Goal: Use online tool/utility: Utilize a website feature to perform a specific function

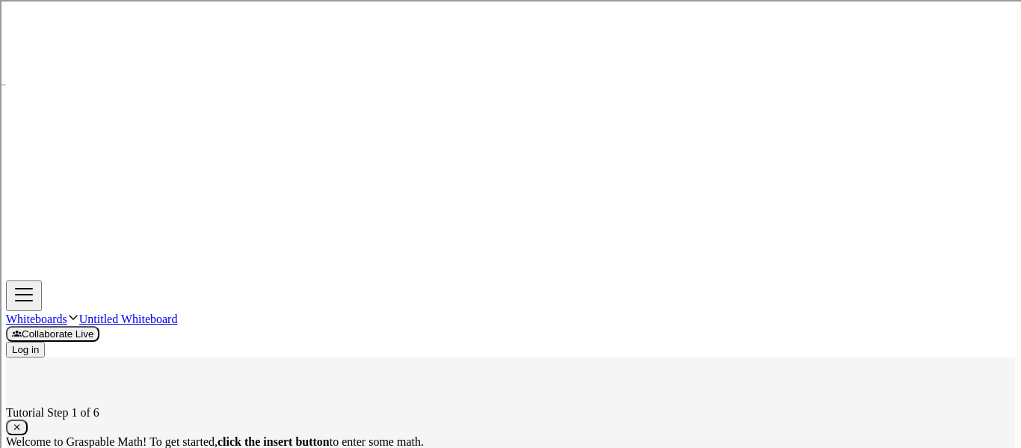
click at [22, 422] on icon "button" at bounding box center [17, 427] width 10 height 11
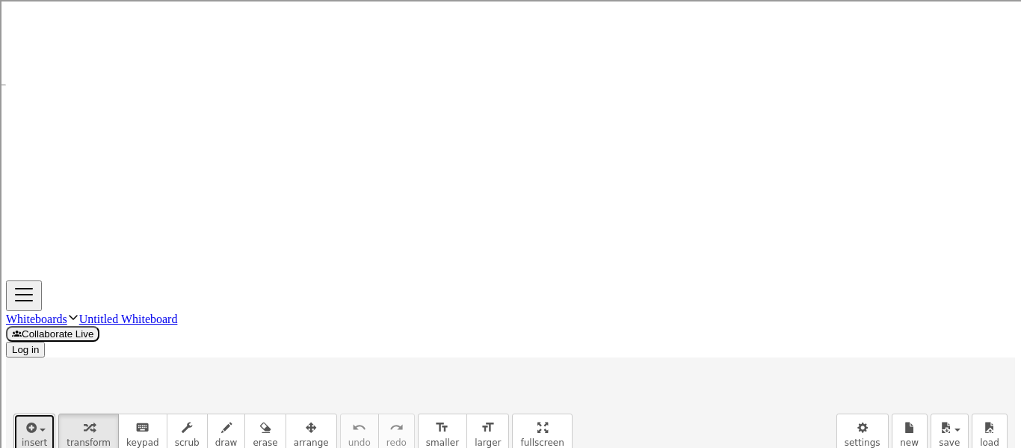
click at [34, 418] on div "button" at bounding box center [34, 427] width 25 height 18
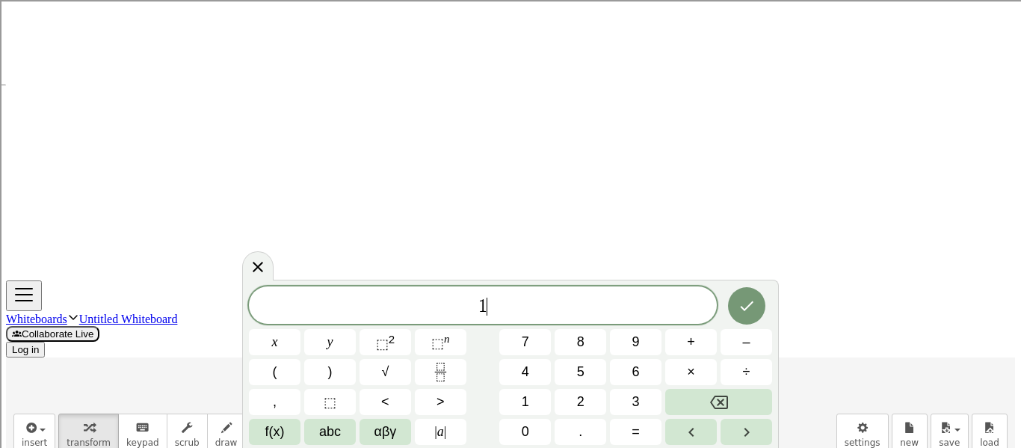
scroll to position [2, 0]
click at [390, 424] on span "αβγ" at bounding box center [385, 432] width 22 height 16
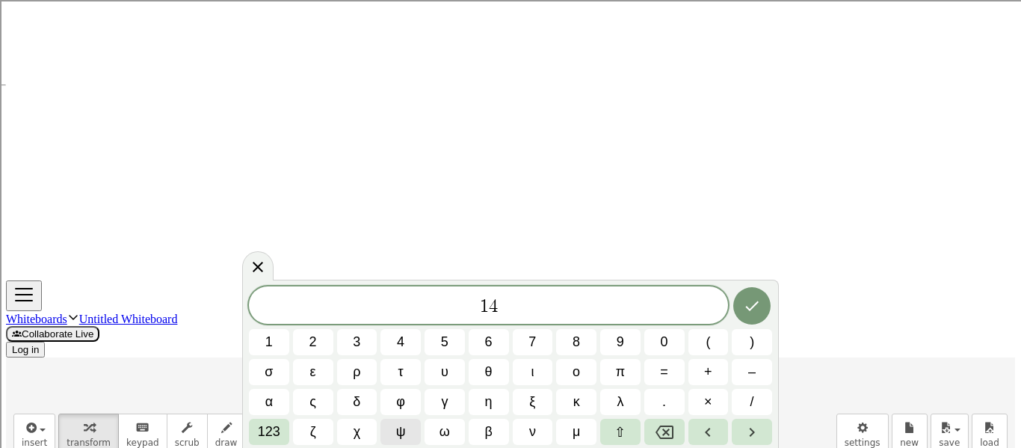
click at [391, 424] on button "ψ" at bounding box center [400, 432] width 40 height 26
click at [670, 427] on button "Backspace" at bounding box center [664, 432] width 40 height 26
click at [273, 436] on span "123" at bounding box center [269, 432] width 22 height 16
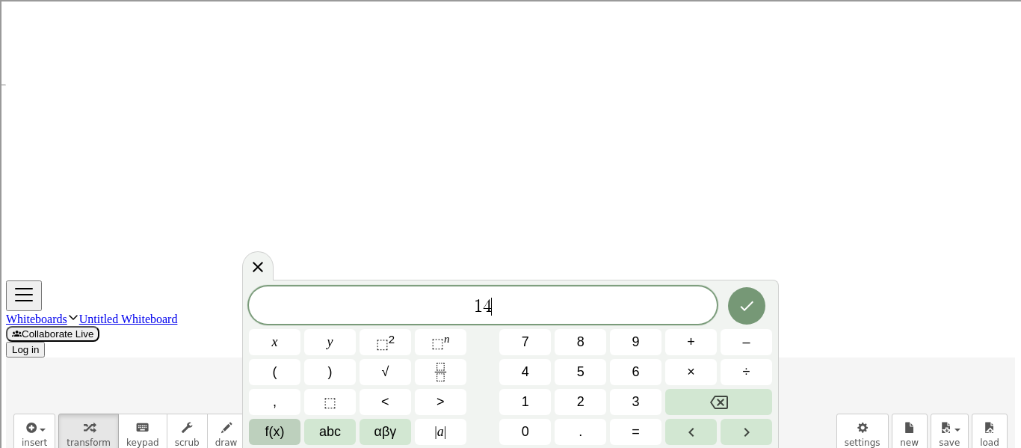
click at [284, 431] on span "f(x)" at bounding box center [274, 432] width 19 height 16
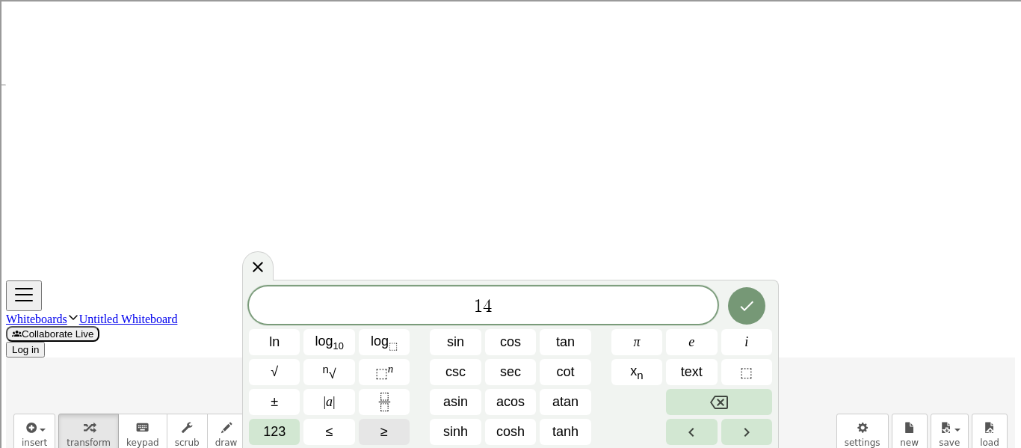
click at [380, 422] on button "≥" at bounding box center [384, 432] width 51 height 26
click at [265, 439] on button "123" at bounding box center [274, 432] width 51 height 26
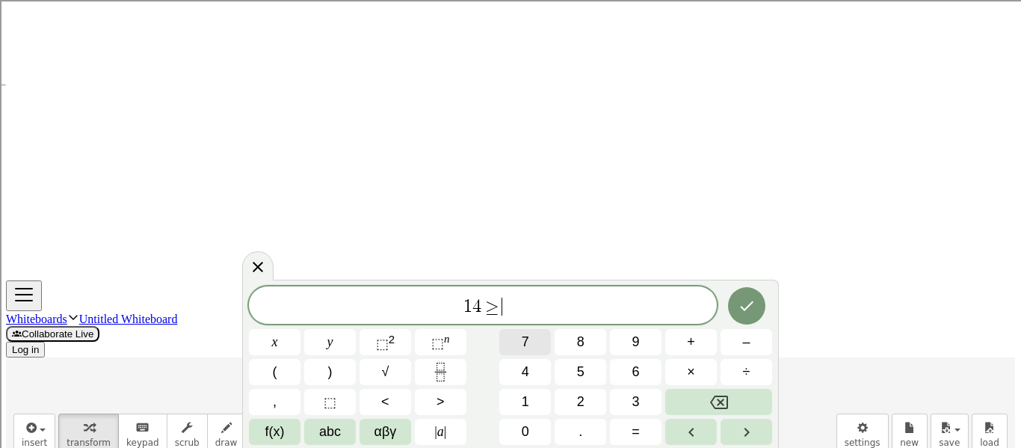
click at [509, 344] on button "7" at bounding box center [525, 342] width 52 height 26
click at [297, 371] on button "(" at bounding box center [275, 372] width 52 height 26
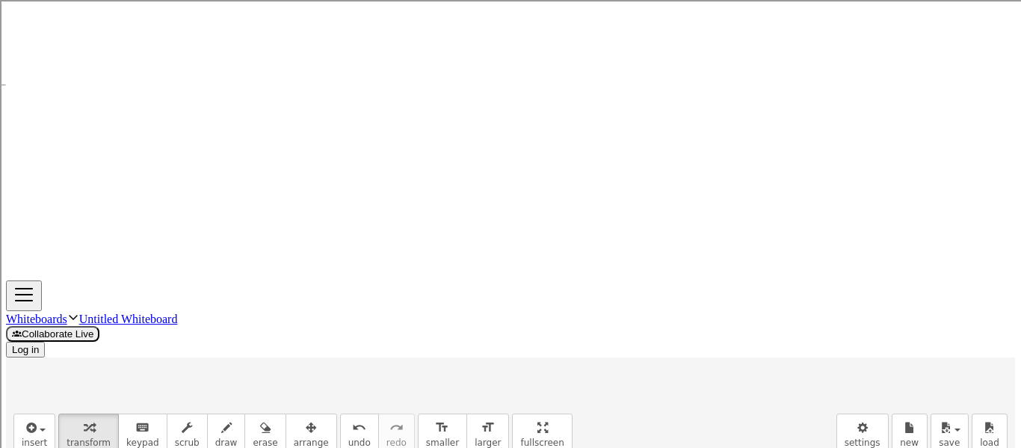
drag, startPoint x: 216, startPoint y: 164, endPoint x: 250, endPoint y: 170, distance: 34.2
drag, startPoint x: 297, startPoint y: 274, endPoint x: 68, endPoint y: 281, distance: 229.6
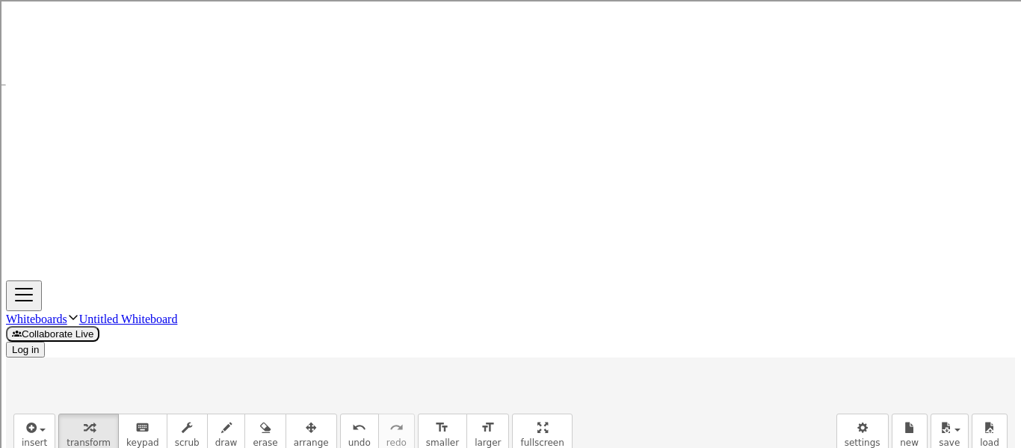
drag, startPoint x: 212, startPoint y: 363, endPoint x: 146, endPoint y: 390, distance: 71.8
